Goal: Information Seeking & Learning: Compare options

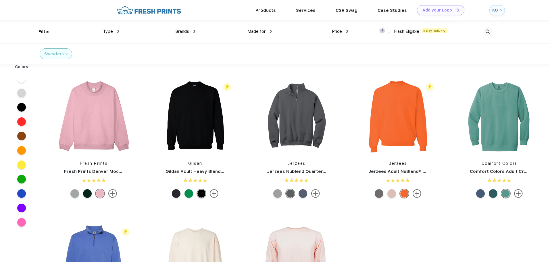
scroll to position [0, 0]
click at [315, 197] on img at bounding box center [315, 193] width 9 height 9
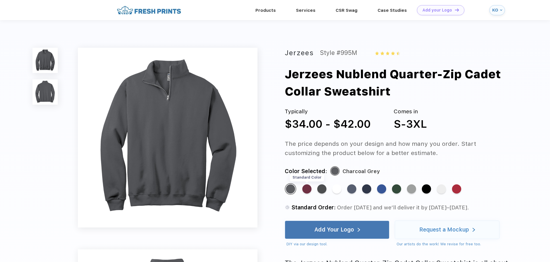
click at [307, 189] on div "Standard Color" at bounding box center [306, 188] width 9 height 9
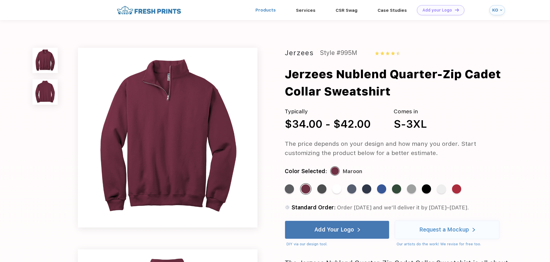
click at [267, 11] on link "Products" at bounding box center [265, 9] width 20 height 5
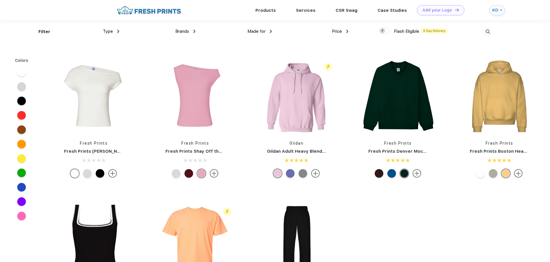
scroll to position [0, 0]
click at [252, 29] on span "Made for" at bounding box center [256, 30] width 18 height 5
click at [270, 30] on img at bounding box center [271, 30] width 2 height 3
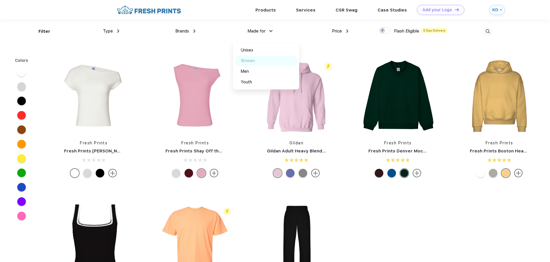
click at [248, 59] on div "Women" at bounding box center [248, 61] width 14 height 6
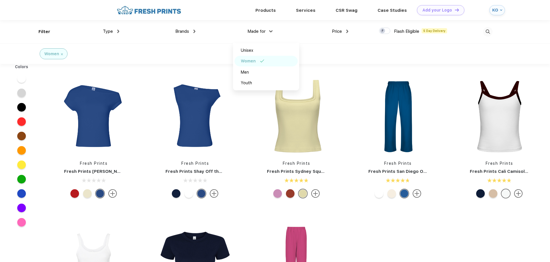
click at [106, 29] on span "Type" at bounding box center [108, 31] width 10 height 5
click at [120, 30] on div "Brands Most Popular Brands Moleskine Hydroflask Marine Layer S'well Vineyard Vi…" at bounding box center [157, 31] width 76 height 23
click at [112, 31] on span "Type" at bounding box center [108, 31] width 10 height 5
click at [107, 31] on span "Type" at bounding box center [108, 31] width 10 height 5
click at [119, 30] on img at bounding box center [118, 31] width 2 height 3
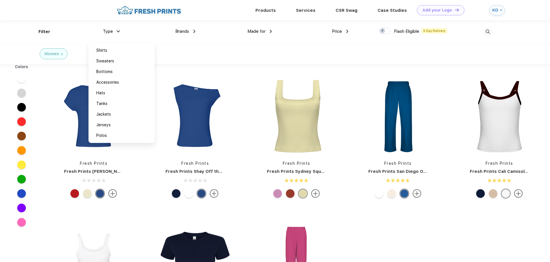
click at [119, 30] on div "Type" at bounding box center [111, 31] width 16 height 7
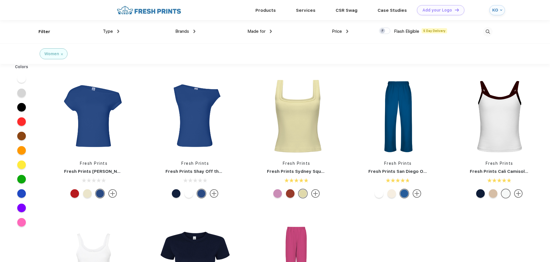
click at [117, 30] on img at bounding box center [118, 31] width 2 height 3
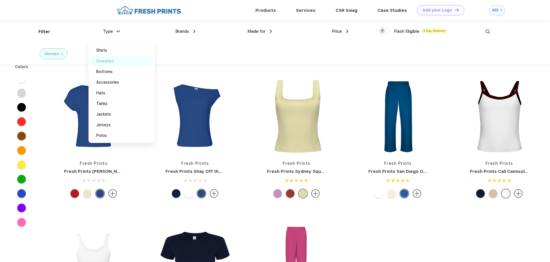
click at [105, 60] on div "Sweaters" at bounding box center [105, 61] width 18 height 6
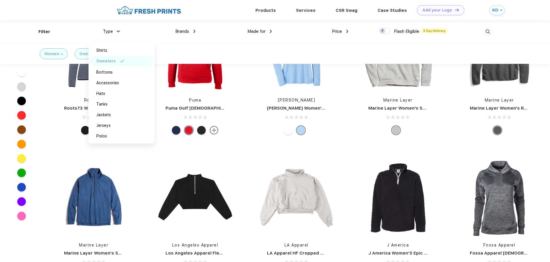
scroll to position [287, 0]
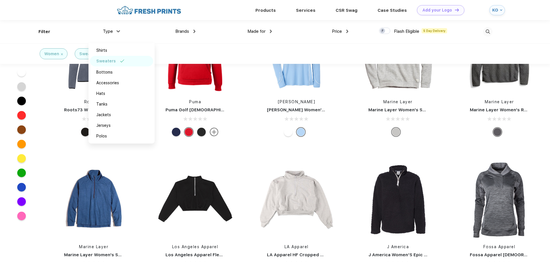
click at [118, 31] on img at bounding box center [117, 31] width 3 height 2
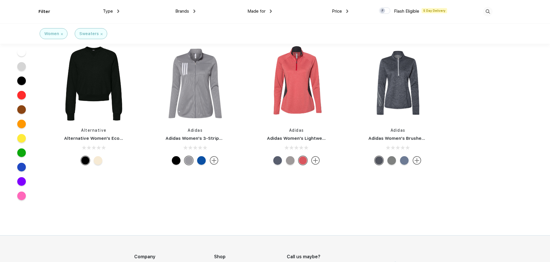
scroll to position [718, 0]
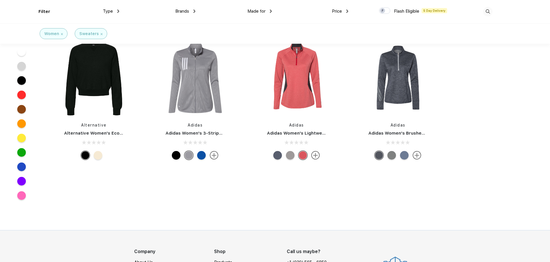
click at [173, 159] on div at bounding box center [176, 155] width 9 height 9
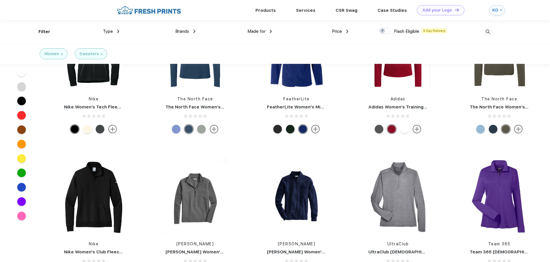
scroll to position [0, 0]
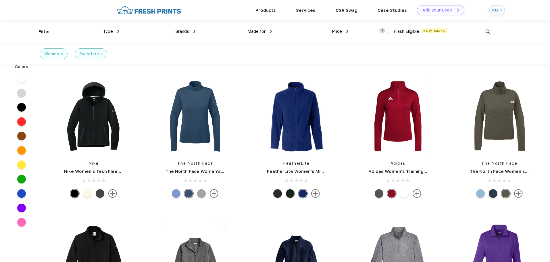
click at [153, 11] on img at bounding box center [149, 10] width 68 height 10
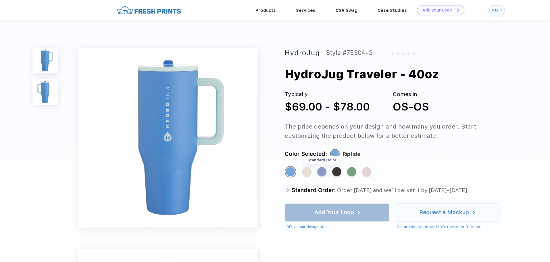
click at [321, 173] on div "Standard Color" at bounding box center [321, 171] width 9 height 9
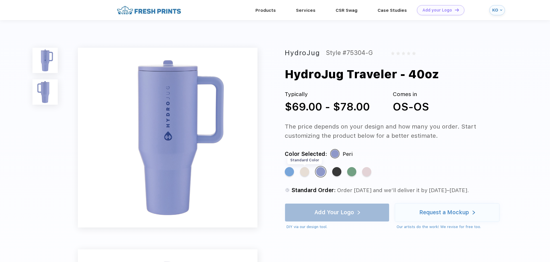
click at [304, 172] on div "Standard Color" at bounding box center [304, 171] width 9 height 9
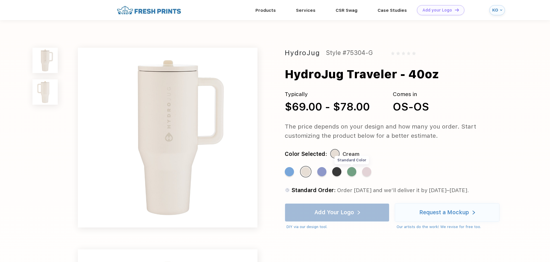
click at [352, 172] on div "Standard Color" at bounding box center [351, 171] width 9 height 9
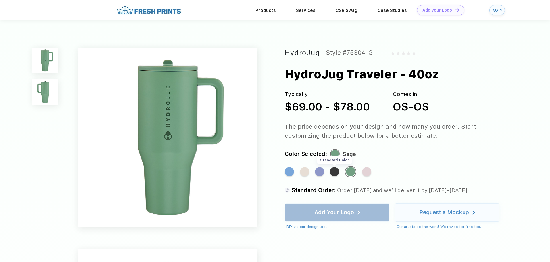
click at [332, 173] on div "Standard Color" at bounding box center [334, 171] width 9 height 9
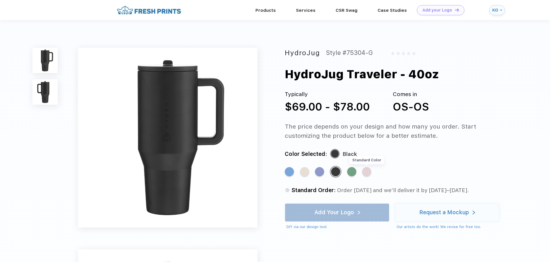
click at [365, 172] on div "Standard Color" at bounding box center [366, 171] width 9 height 9
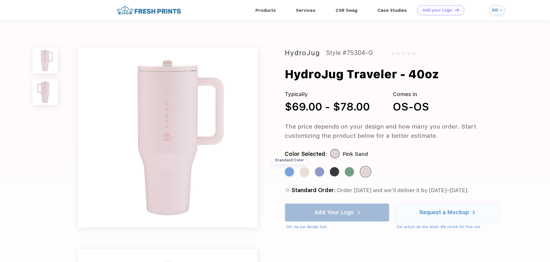
click at [290, 171] on div "Standard Color" at bounding box center [289, 171] width 9 height 9
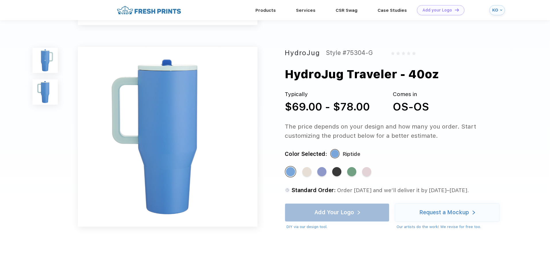
scroll to position [172, 0]
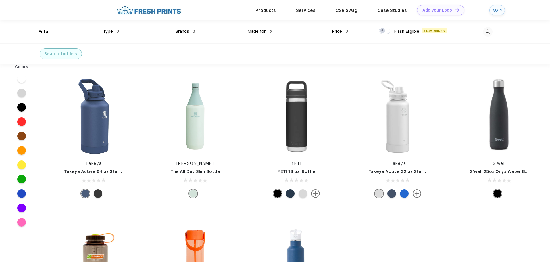
scroll to position [0, 0]
click at [185, 30] on span "Brands" at bounding box center [182, 30] width 14 height 5
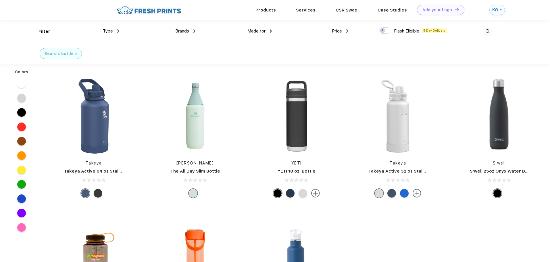
click at [193, 31] on div "Brands" at bounding box center [185, 31] width 20 height 7
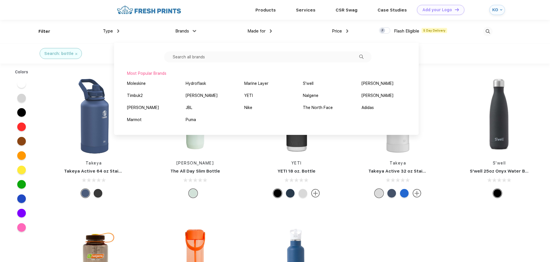
click at [267, 59] on input "text" at bounding box center [267, 56] width 207 height 11
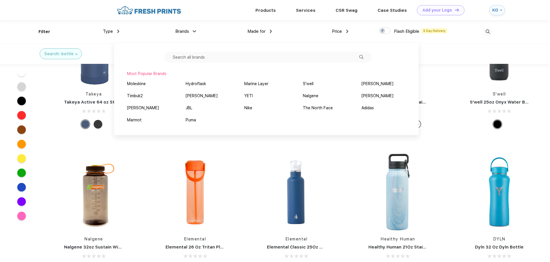
scroll to position [0, 0]
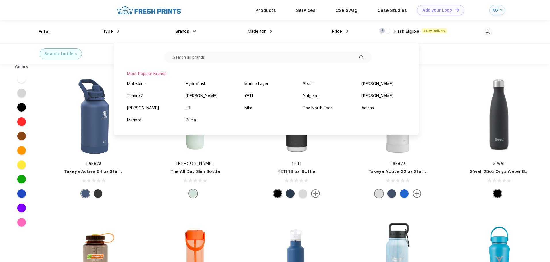
click at [194, 31] on img at bounding box center [194, 31] width 3 height 2
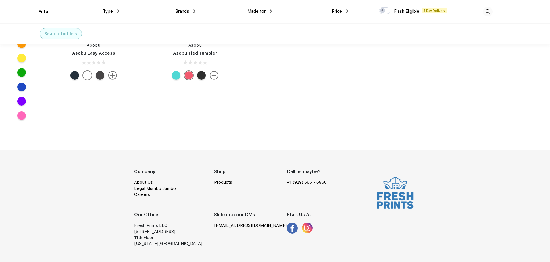
scroll to position [5515, 0]
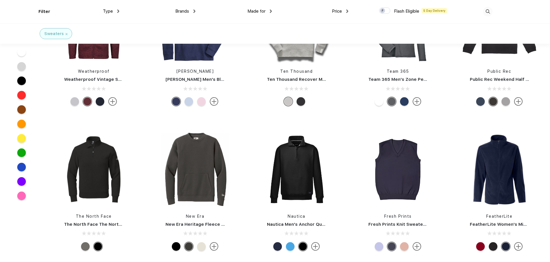
scroll to position [948, 0]
